Goal: Task Accomplishment & Management: Complete application form

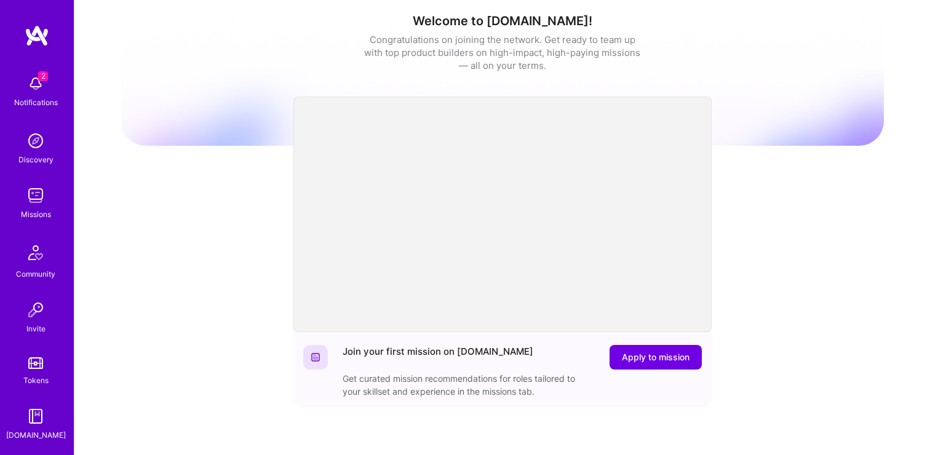
click at [48, 203] on link "Missions" at bounding box center [36, 202] width 76 height 38
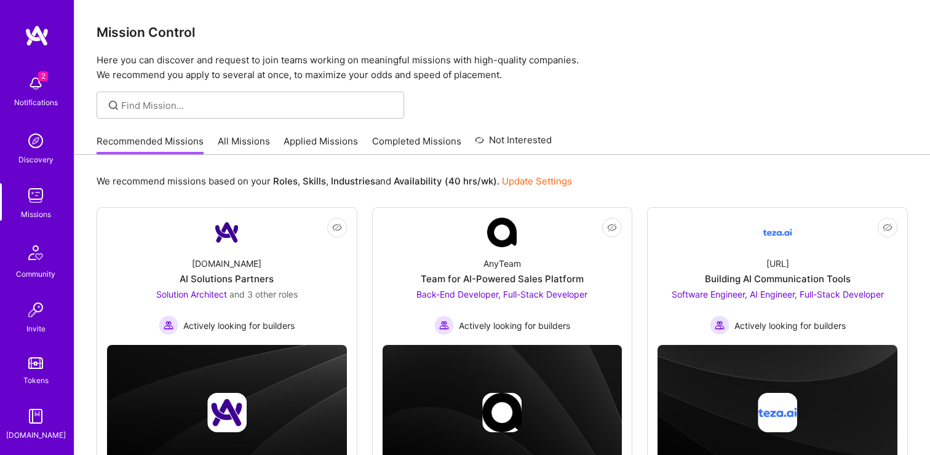
click at [333, 140] on link "Applied Missions" at bounding box center [321, 145] width 74 height 20
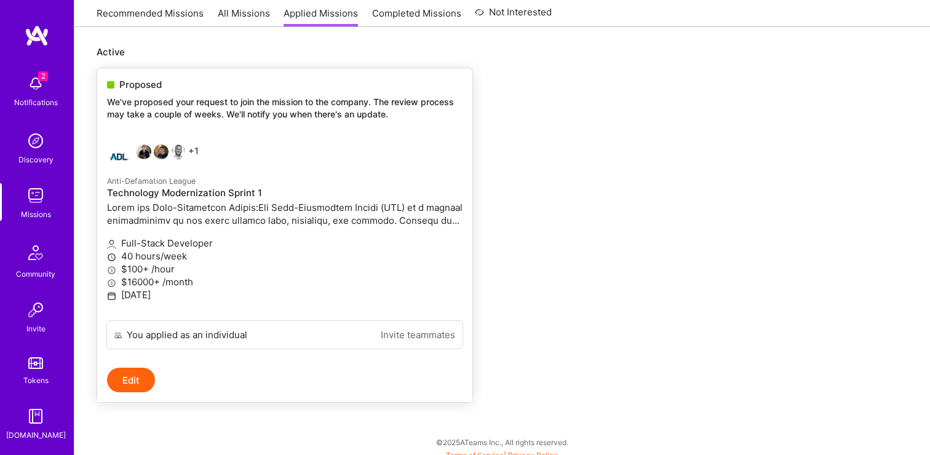
scroll to position [134, 0]
click at [262, 109] on p "We've proposed your request to join the mission to the company. The review proc…" at bounding box center [285, 107] width 356 height 24
click at [206, 202] on p at bounding box center [285, 214] width 356 height 26
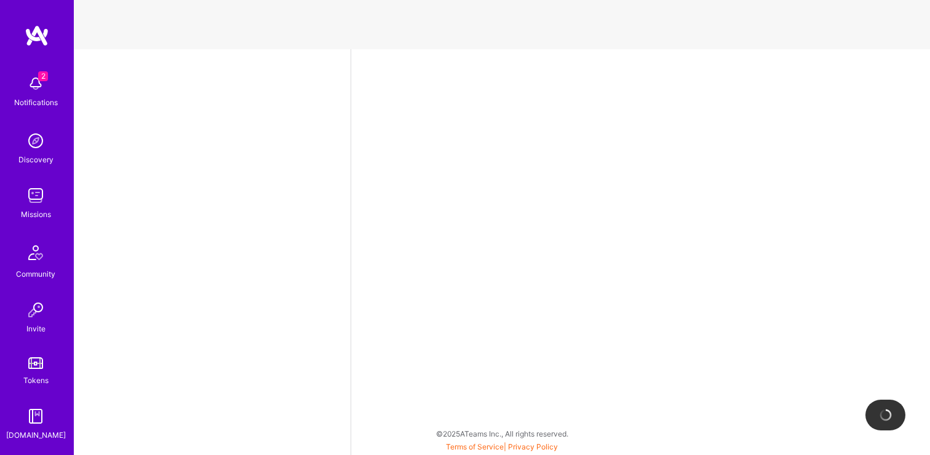
select select "PT"
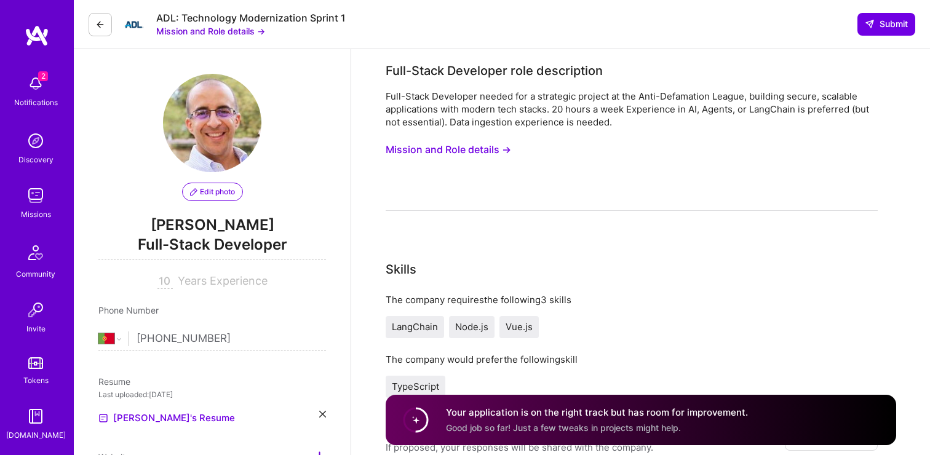
click at [442, 148] on button "Mission and Role details →" at bounding box center [449, 149] width 126 height 23
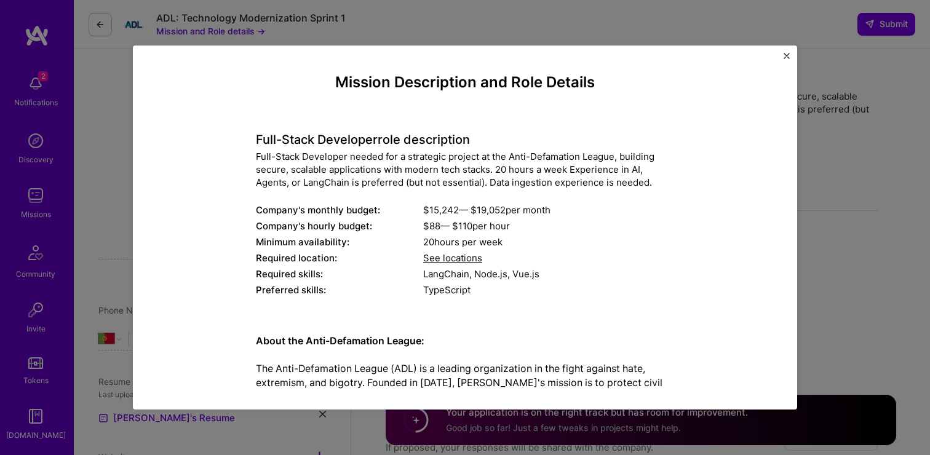
click at [879, 82] on div "Mission Description and Role Details Full-Stack Developer role description Full…" at bounding box center [465, 227] width 930 height 455
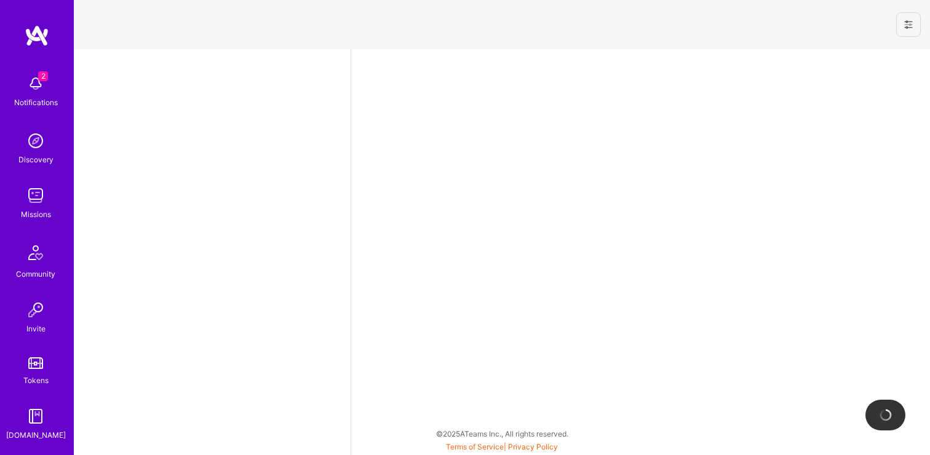
select select "PT"
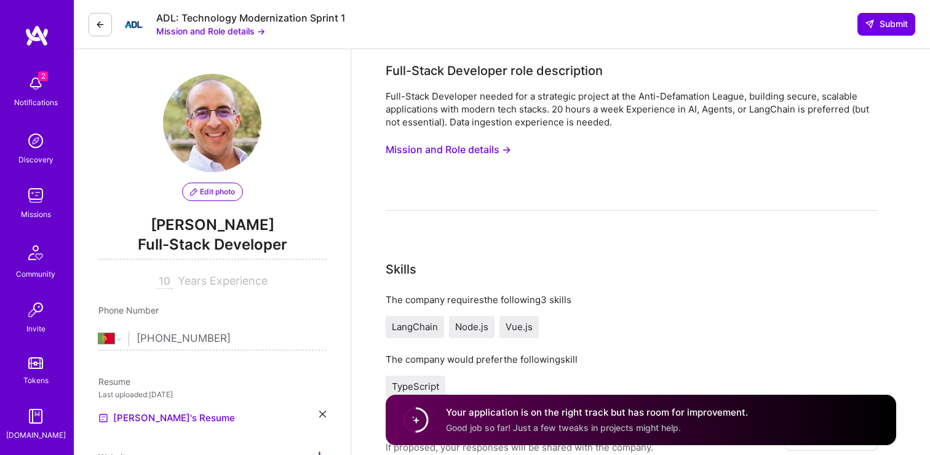
click at [463, 150] on button "Mission and Role details →" at bounding box center [449, 149] width 126 height 23
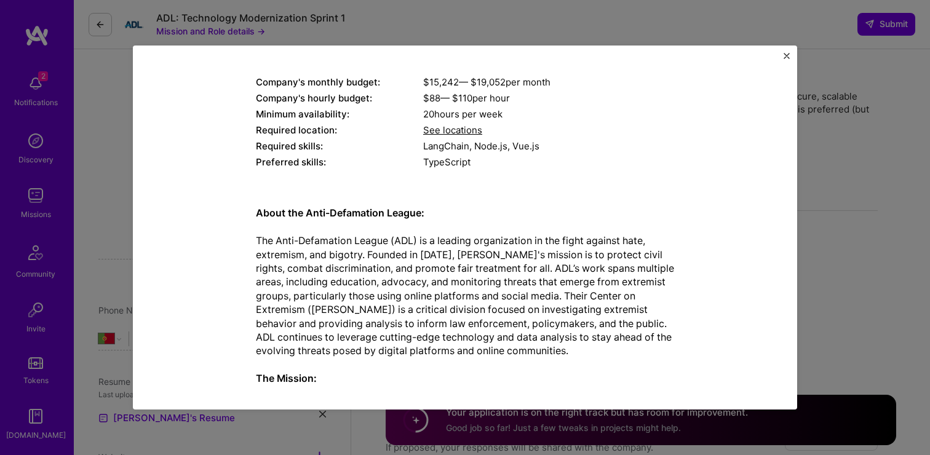
scroll to position [129, 0]
drag, startPoint x: 276, startPoint y: 240, endPoint x: 389, endPoint y: 241, distance: 113.8
click at [389, 241] on p "About the Anti-Defamation League: The Anti-Defamation League (ADL) is a leading…" at bounding box center [465, 337] width 418 height 262
copy p "Anti-Defamation League"
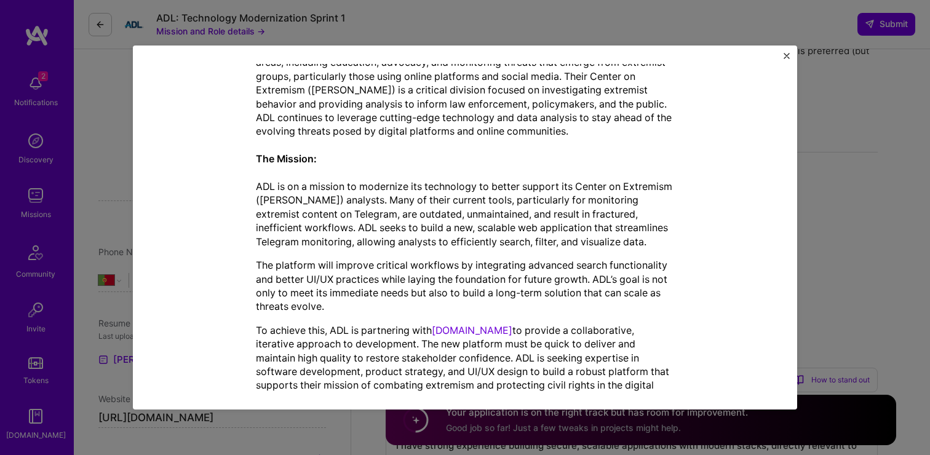
scroll to position [368, 0]
